Goal: Information Seeking & Learning: Learn about a topic

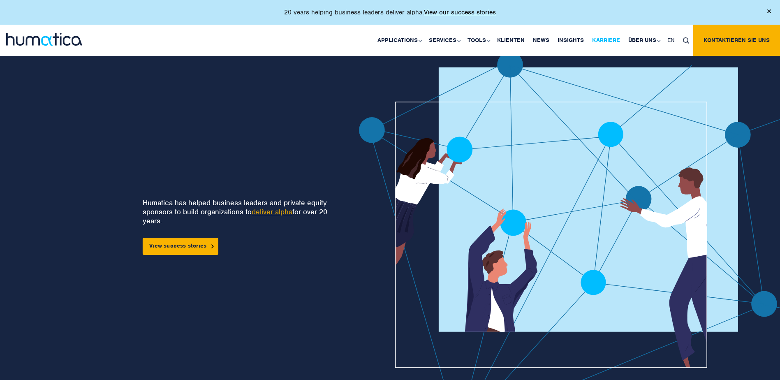
click at [606, 39] on link "Karriere" at bounding box center [606, 40] width 36 height 31
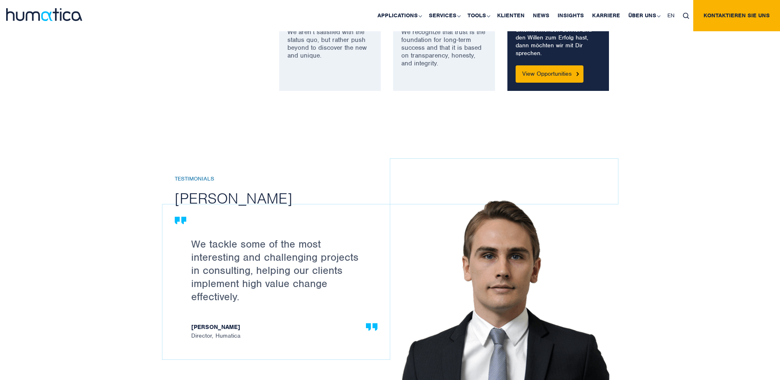
scroll to position [781, 0]
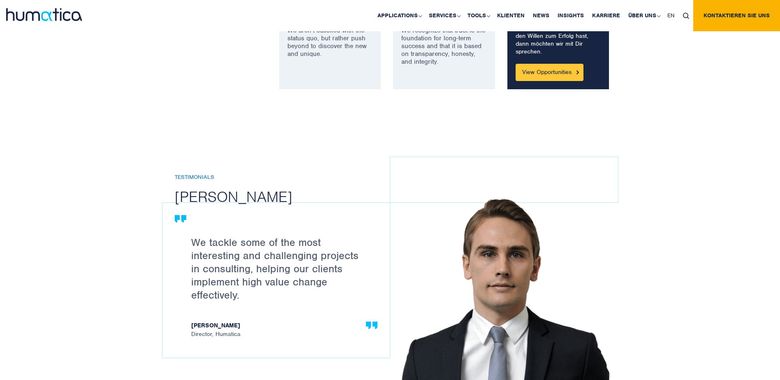
click at [547, 74] on link "View Opportunities" at bounding box center [550, 72] width 68 height 17
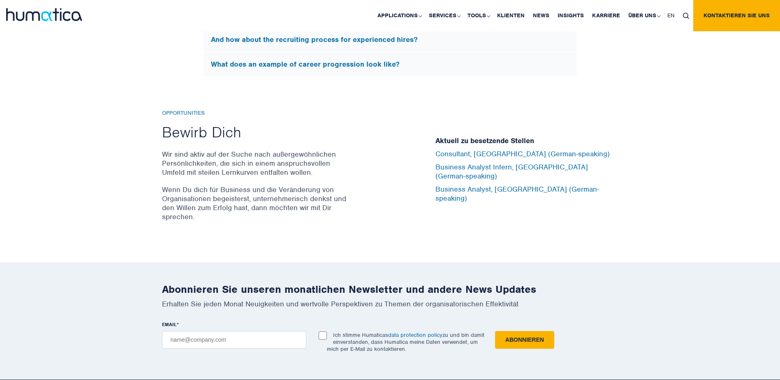
scroll to position [2677, 0]
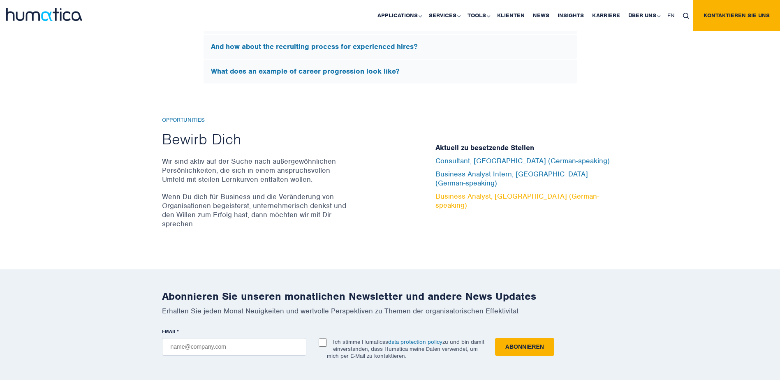
click at [478, 194] on link "Business Analyst, [GEOGRAPHIC_DATA] (German-speaking)" at bounding box center [518, 201] width 164 height 18
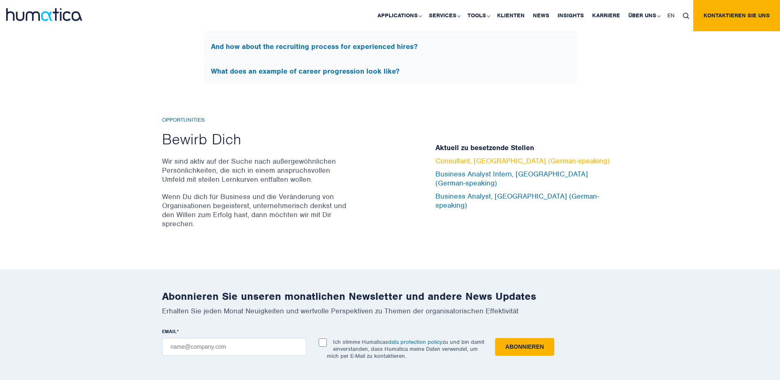
click at [496, 165] on link "Consultant, [GEOGRAPHIC_DATA] (German-speaking)" at bounding box center [523, 160] width 174 height 9
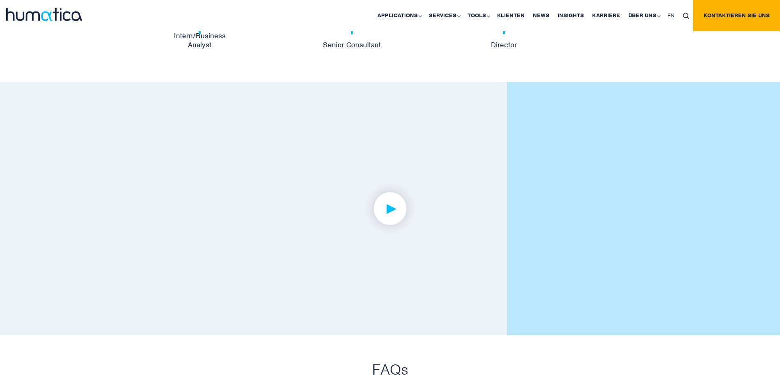
scroll to position [1895, 0]
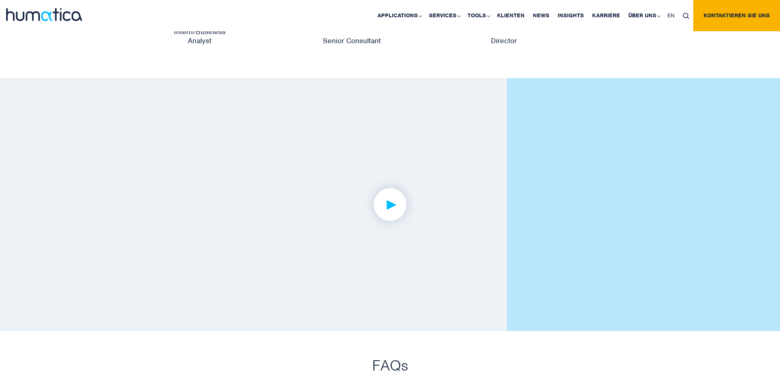
click at [384, 200] on img at bounding box center [390, 205] width 64 height 64
click at [396, 211] on img at bounding box center [390, 205] width 64 height 64
click at [465, 215] on link at bounding box center [390, 204] width 300 height 187
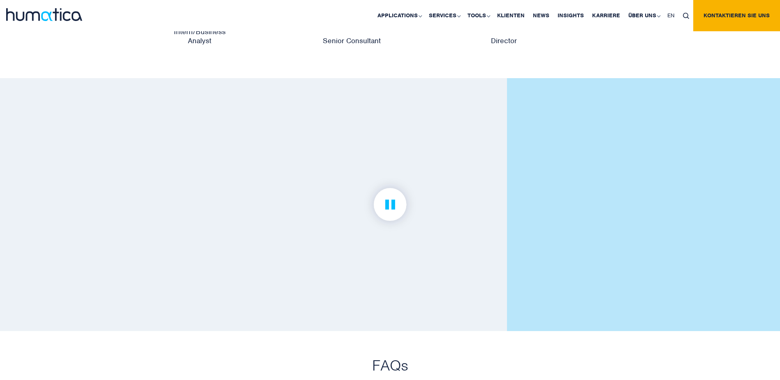
click at [399, 206] on img at bounding box center [390, 205] width 64 height 64
